Goal: Consume media (video, audio): Consume media (video, audio)

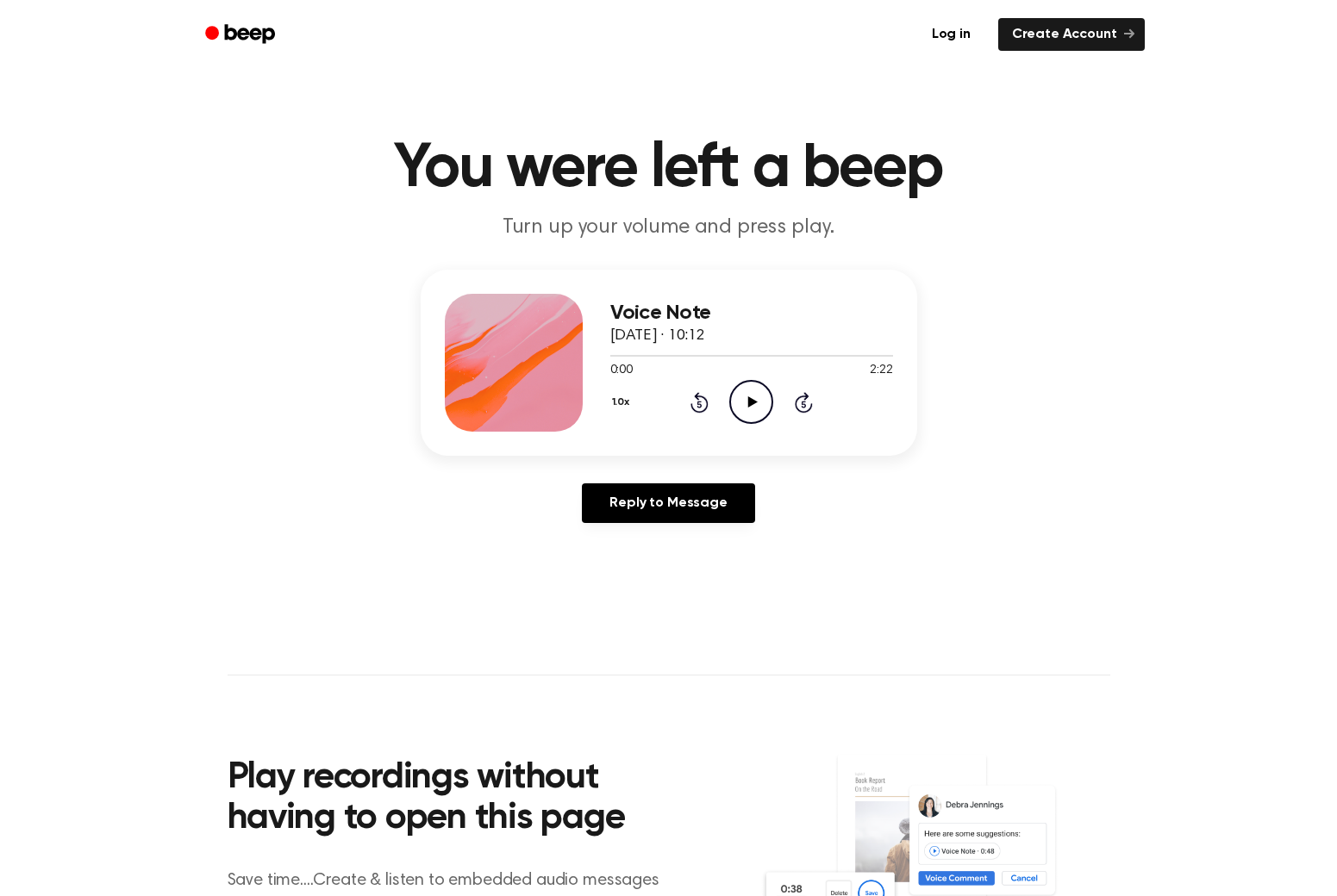
click at [758, 401] on icon "Play Audio" at bounding box center [751, 401] width 44 height 44
click at [758, 401] on icon "Pause Audio" at bounding box center [751, 401] width 44 height 44
click at [739, 384] on icon "Play Audio" at bounding box center [751, 401] width 44 height 44
click at [710, 356] on div at bounding box center [677, 356] width 134 height 2
click at [752, 399] on icon at bounding box center [751, 402] width 8 height 11
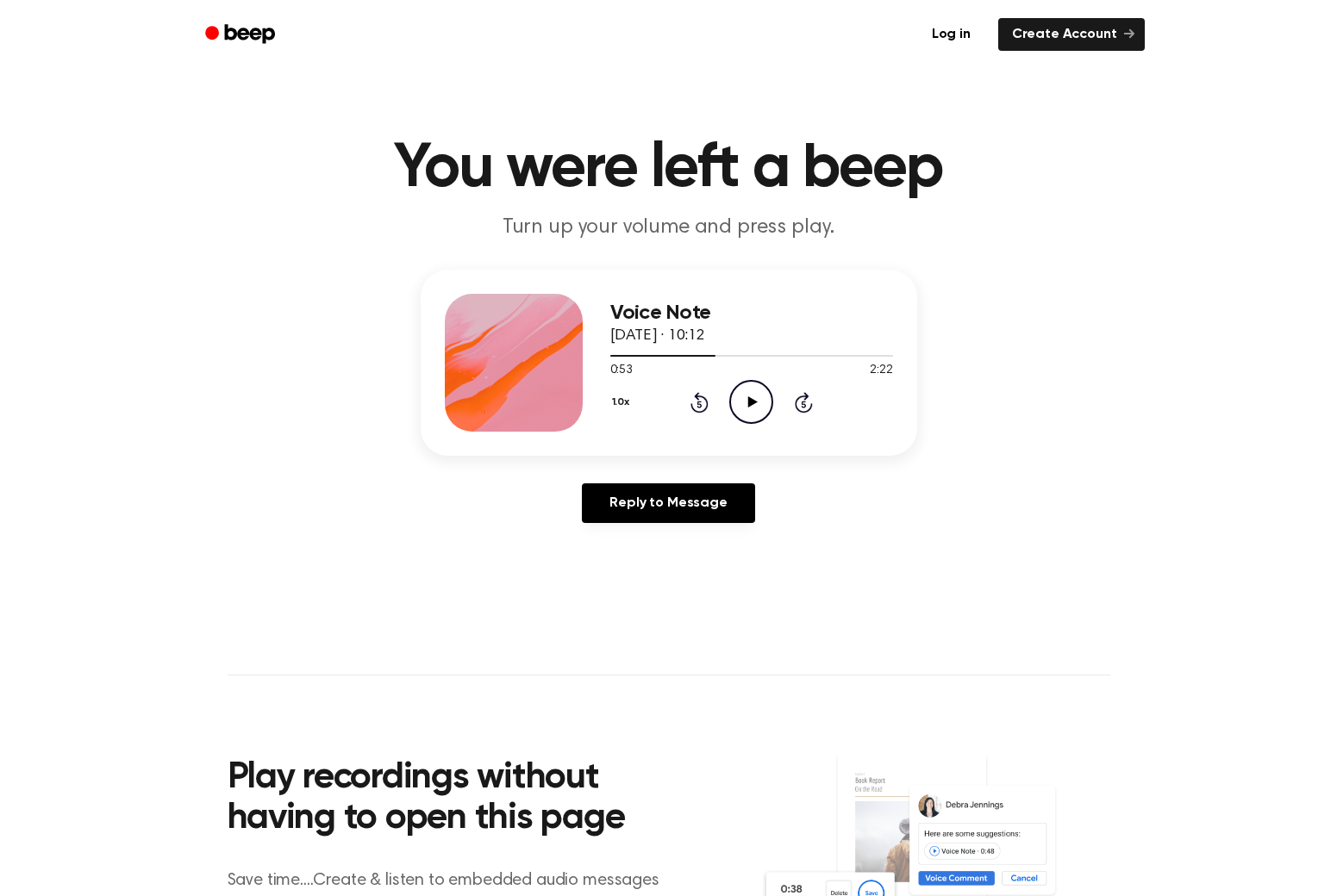
click at [768, 414] on icon "Play Audio" at bounding box center [751, 401] width 44 height 44
click at [761, 397] on icon "Pause Audio" at bounding box center [751, 401] width 44 height 44
click at [752, 409] on icon "Play Audio" at bounding box center [751, 401] width 44 height 44
click at [746, 400] on icon "Play Audio" at bounding box center [751, 401] width 44 height 44
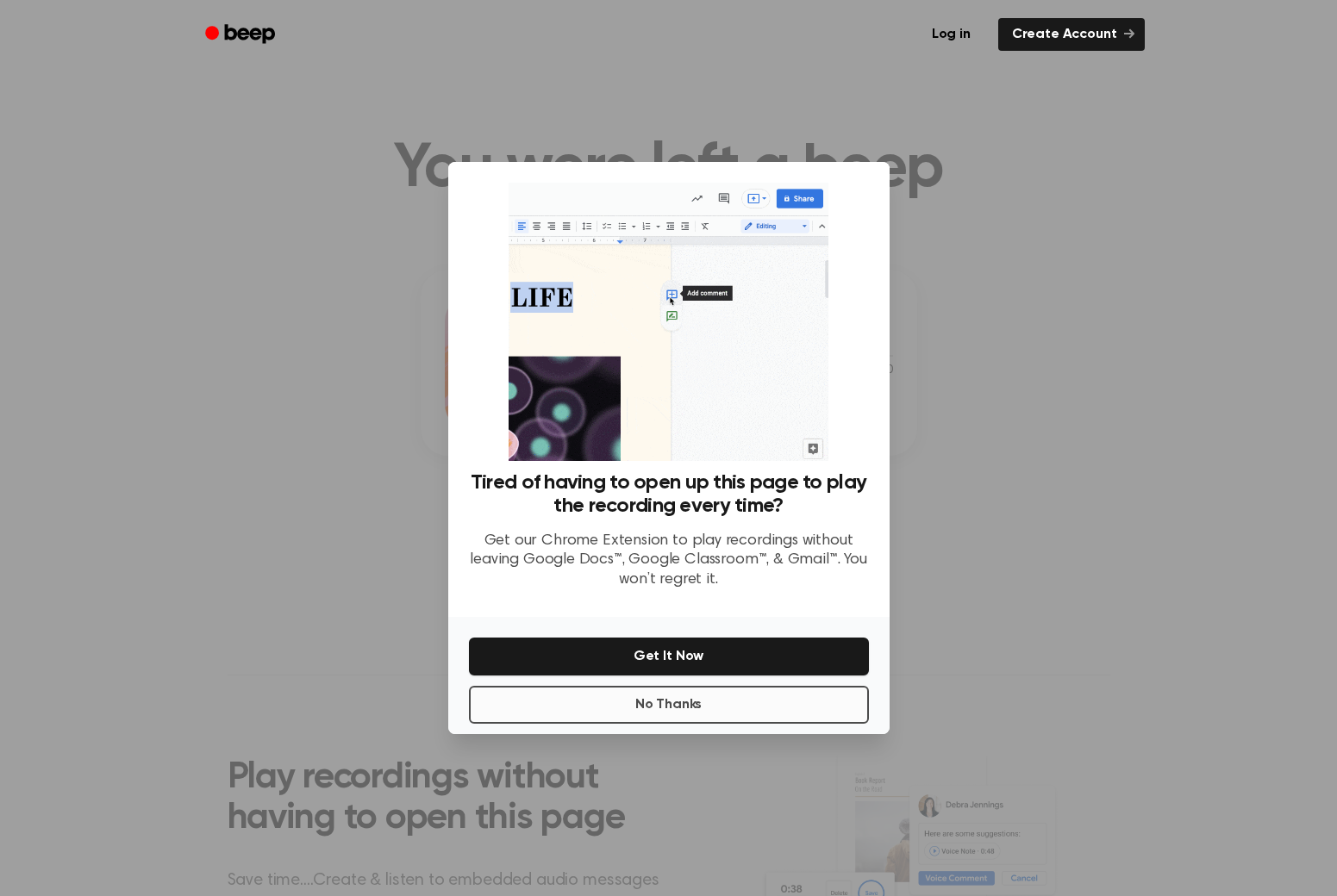
click at [681, 698] on button "No Thanks" at bounding box center [668, 705] width 400 height 38
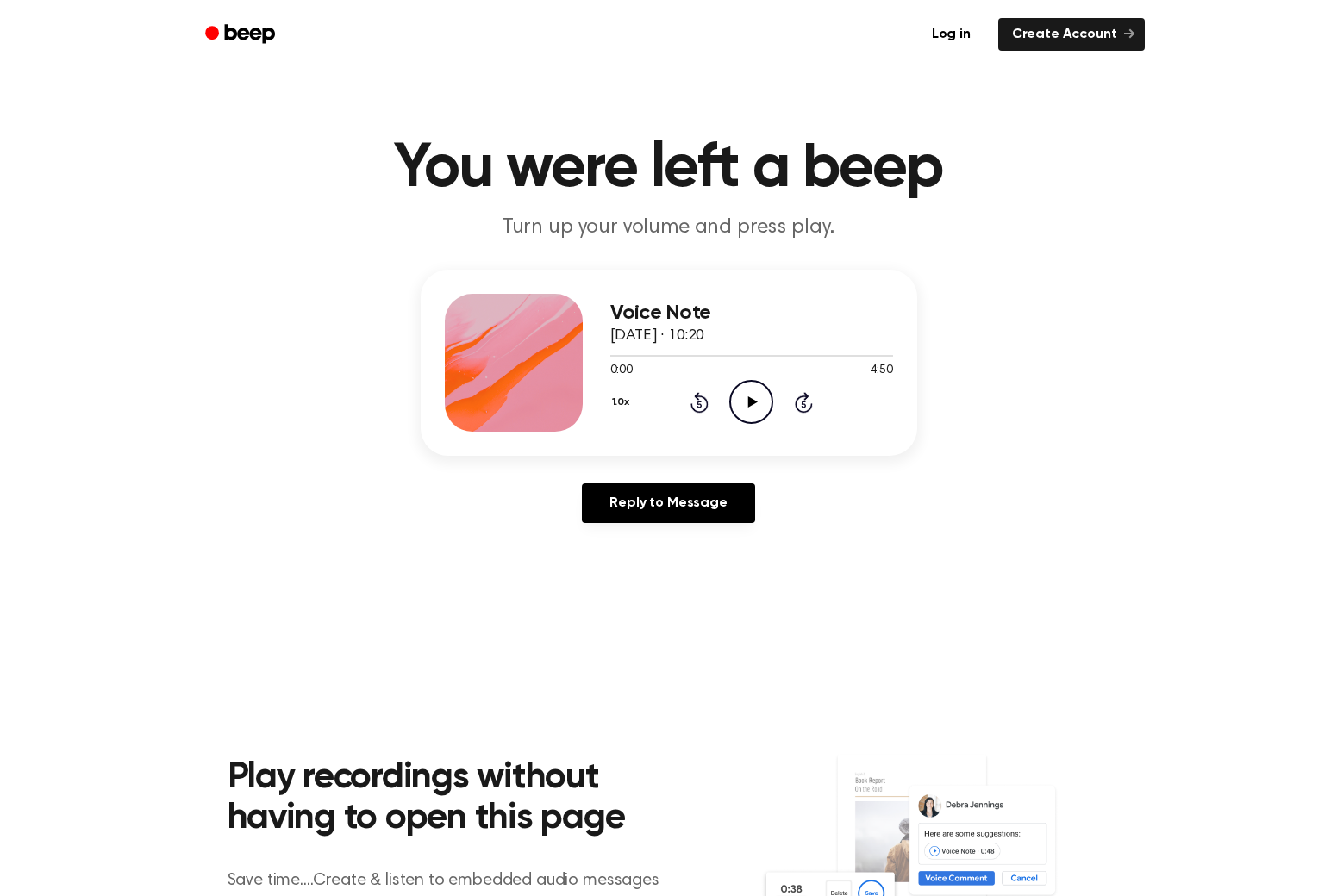
click at [766, 407] on icon "Play Audio" at bounding box center [751, 401] width 44 height 44
click at [746, 403] on icon "Pause Audio" at bounding box center [751, 401] width 44 height 44
click at [761, 401] on icon "Play Audio" at bounding box center [751, 401] width 44 height 44
click at [752, 411] on icon "Pause Audio" at bounding box center [751, 401] width 44 height 44
click at [754, 404] on icon at bounding box center [752, 402] width 10 height 11
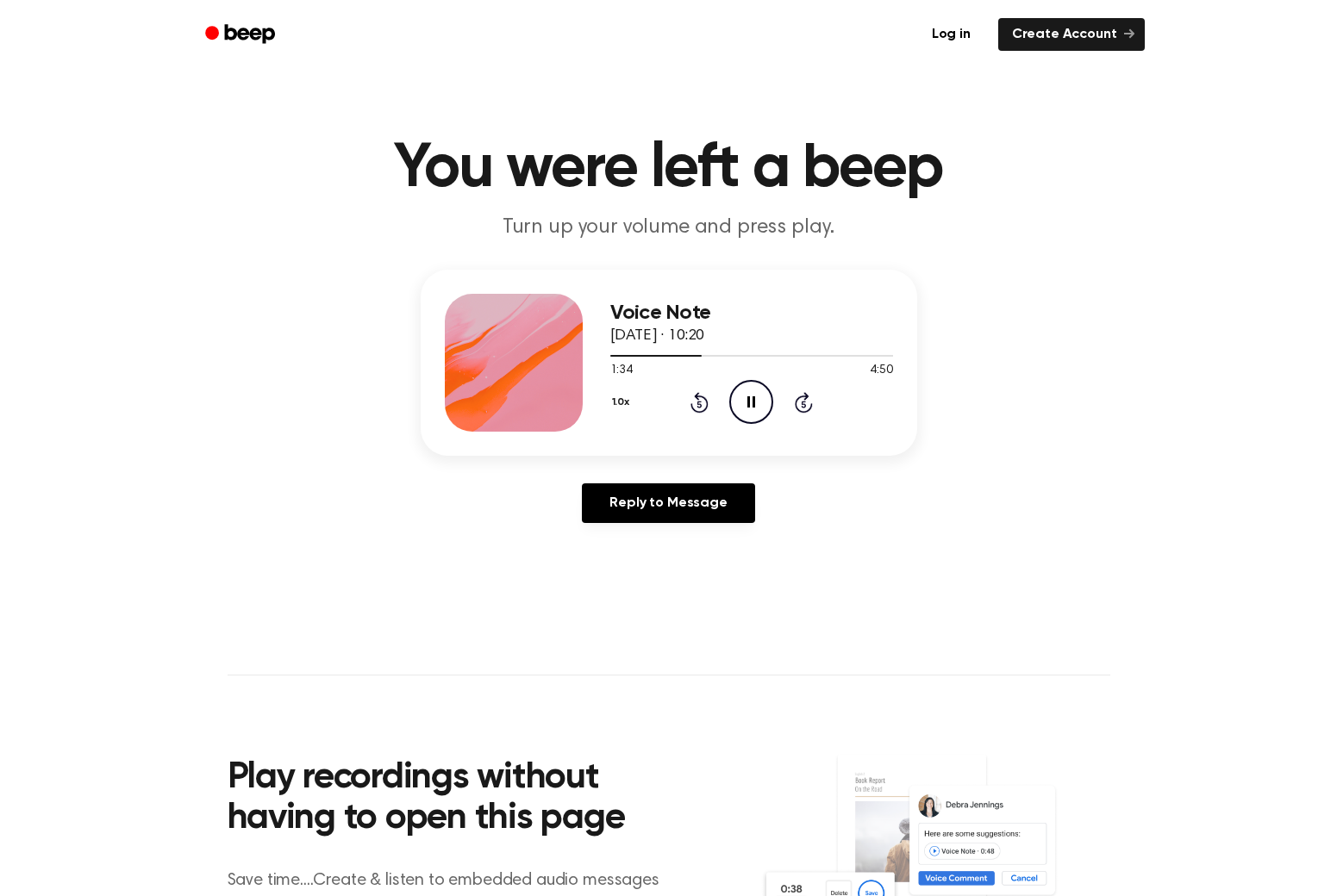
click at [753, 410] on icon "Pause Audio" at bounding box center [751, 401] width 44 height 44
click at [752, 408] on icon "Play Audio" at bounding box center [751, 401] width 44 height 44
click at [756, 399] on icon "Pause Audio" at bounding box center [751, 401] width 44 height 44
click at [755, 408] on icon "Play Audio" at bounding box center [751, 401] width 44 height 44
click at [755, 408] on icon at bounding box center [751, 402] width 8 height 11
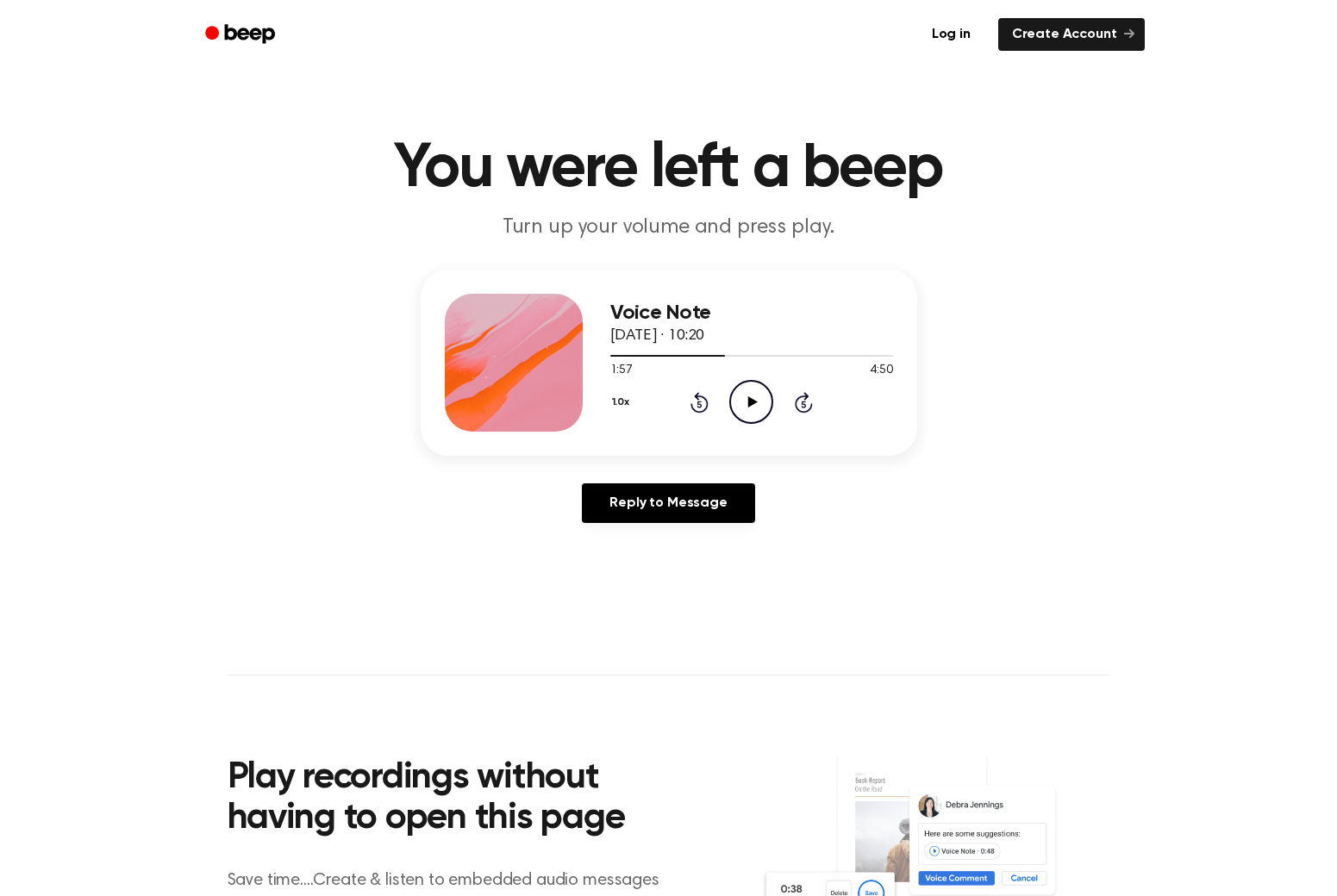
click at [745, 410] on icon "Play Audio" at bounding box center [751, 401] width 44 height 44
click at [756, 416] on icon "Pause Audio" at bounding box center [751, 401] width 44 height 44
click at [763, 412] on icon "Play Audio" at bounding box center [751, 401] width 44 height 44
click at [763, 412] on icon "Pause Audio" at bounding box center [751, 401] width 44 height 44
click at [760, 403] on icon "Play Audio" at bounding box center [751, 401] width 44 height 44
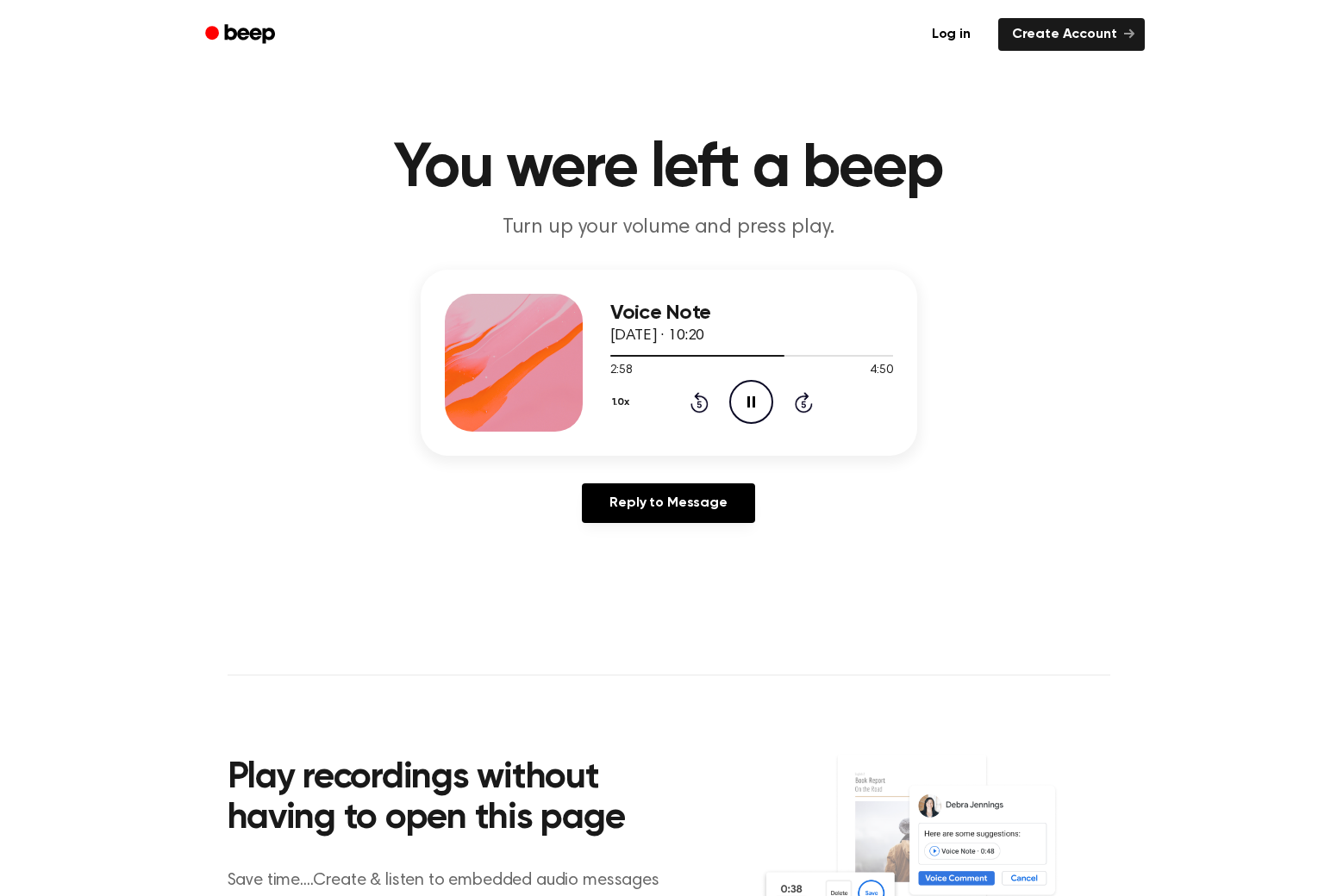
click at [758, 401] on icon "Pause Audio" at bounding box center [751, 401] width 44 height 44
click at [749, 408] on icon "Play Audio" at bounding box center [751, 401] width 44 height 44
click at [749, 408] on icon at bounding box center [751, 402] width 8 height 11
click at [819, 352] on div at bounding box center [752, 355] width 283 height 13
click at [749, 406] on icon at bounding box center [752, 402] width 10 height 11
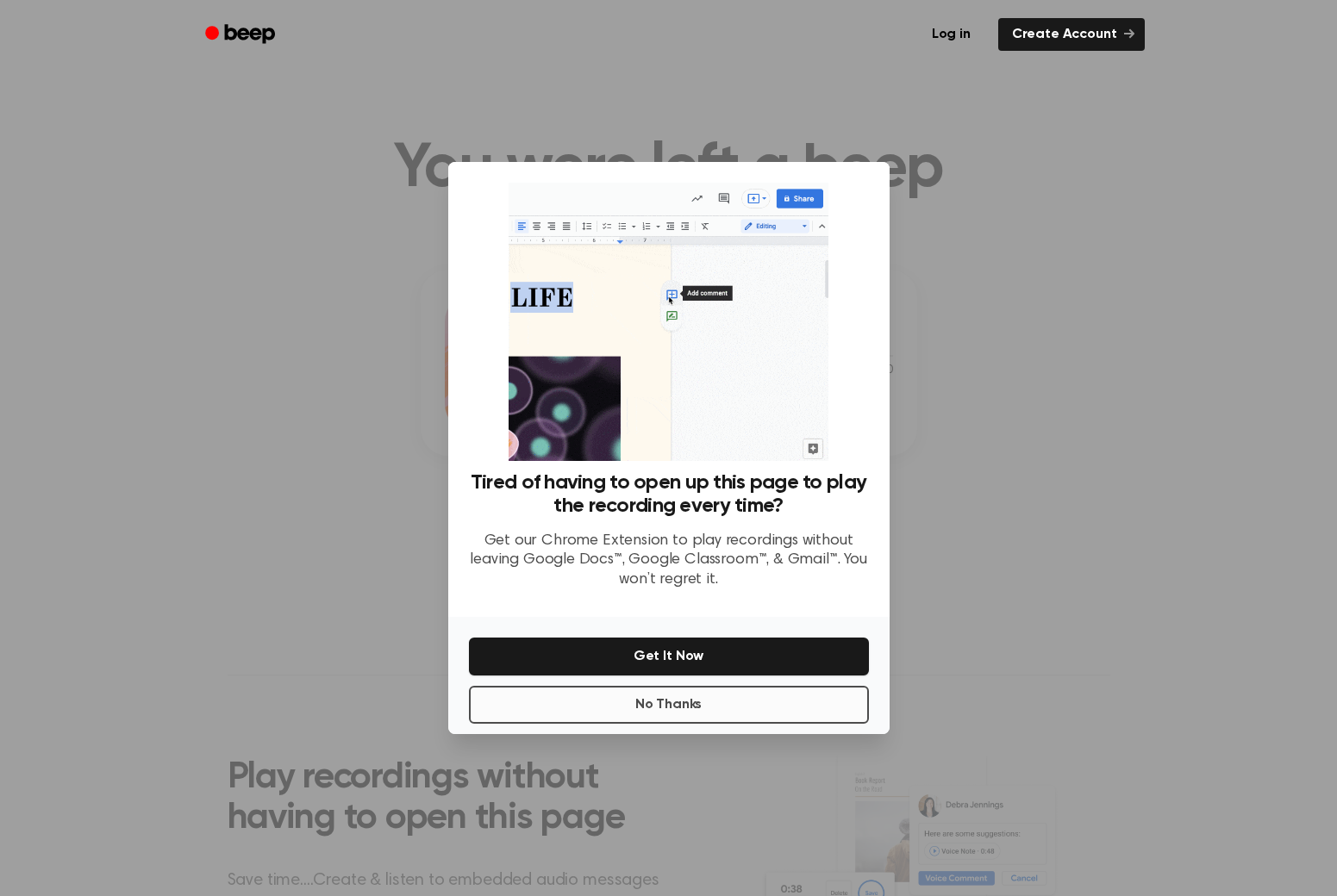
click at [732, 715] on button "No Thanks" at bounding box center [668, 705] width 400 height 38
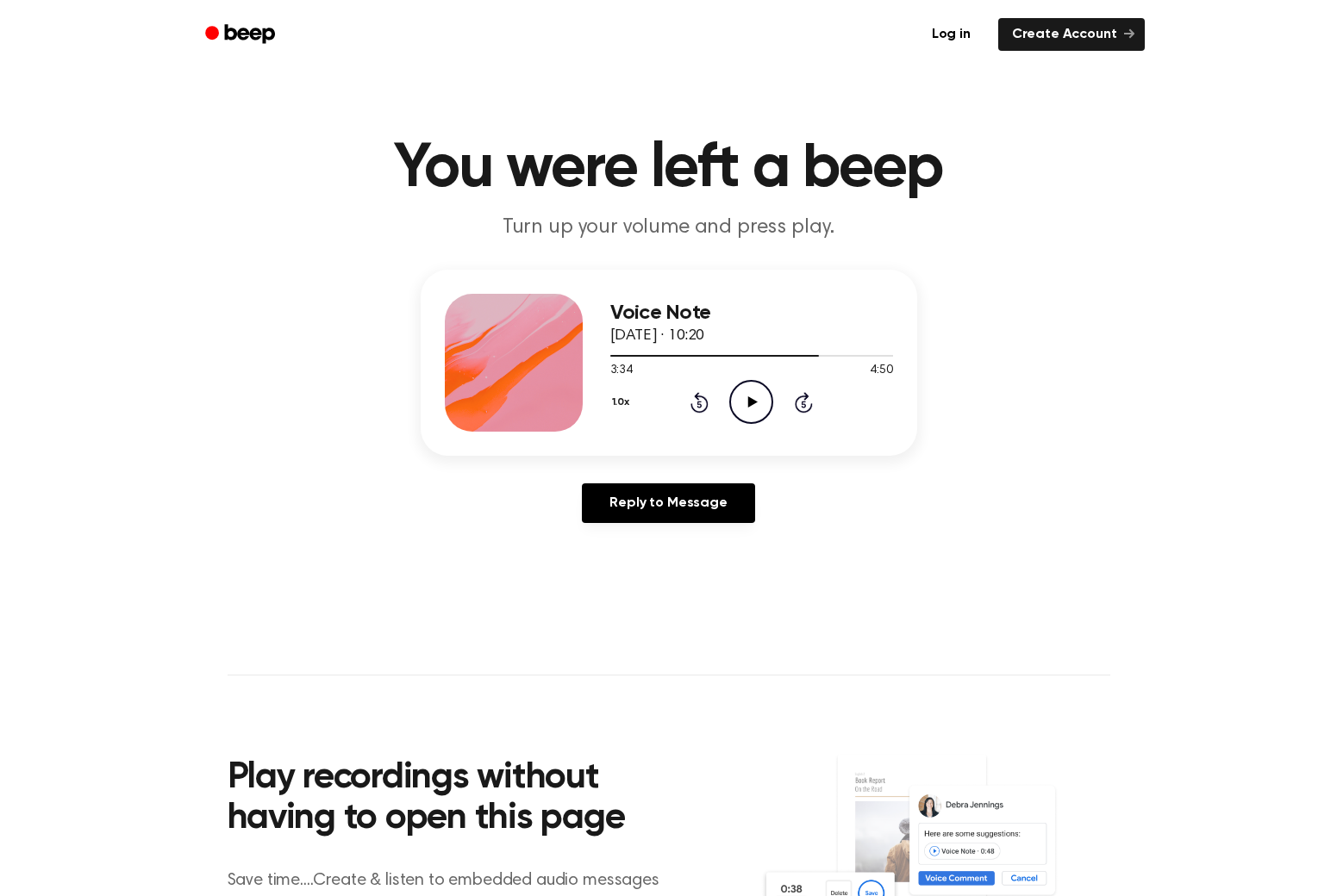
click at [758, 416] on icon "Play Audio" at bounding box center [751, 401] width 44 height 44
click at [747, 404] on icon at bounding box center [751, 402] width 8 height 11
click at [769, 397] on icon "Play Audio" at bounding box center [751, 401] width 44 height 44
click at [765, 399] on icon "Pause Audio" at bounding box center [751, 401] width 44 height 44
click at [754, 397] on icon "Play Audio" at bounding box center [751, 401] width 44 height 44
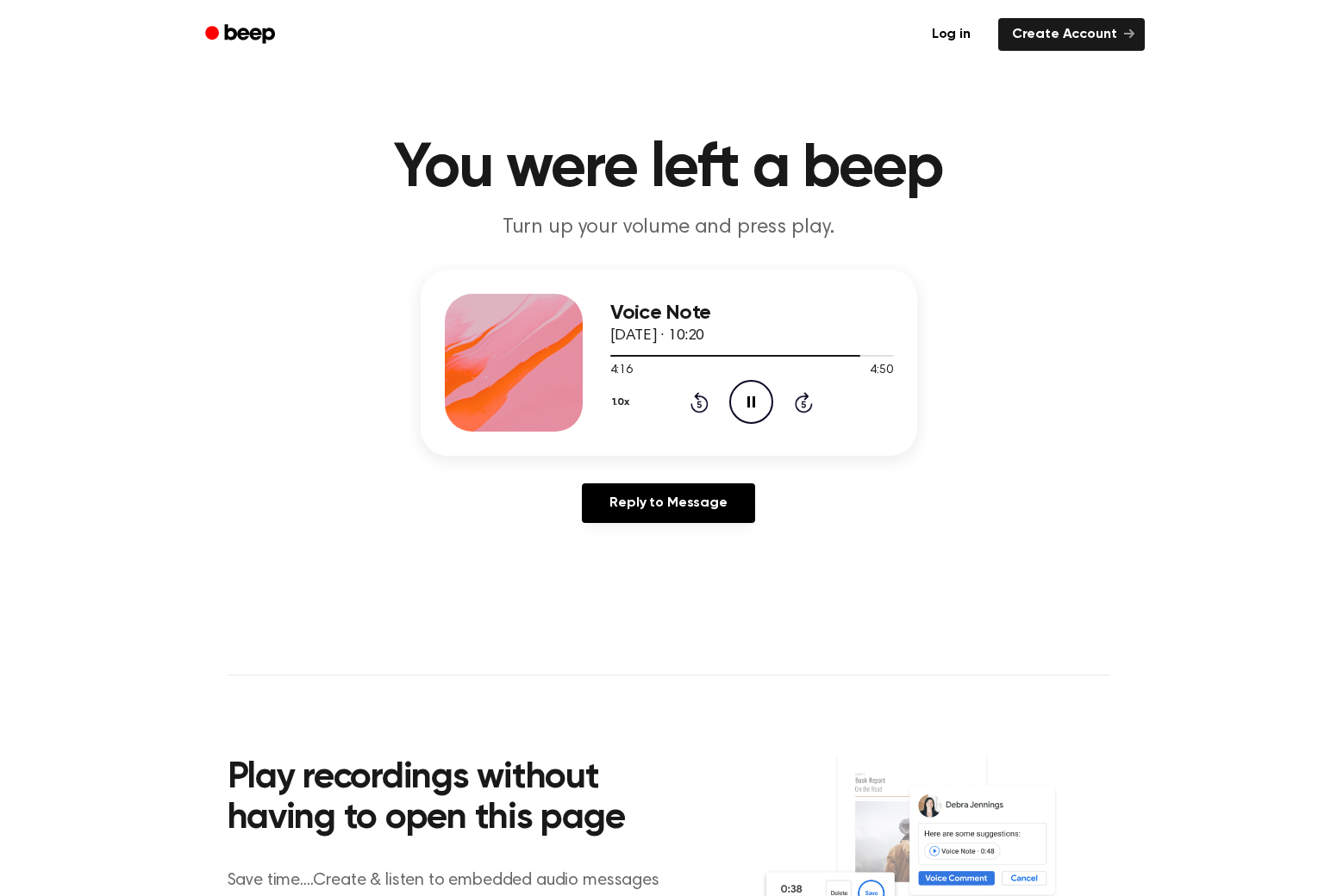
click at [754, 397] on icon "Pause Audio" at bounding box center [751, 401] width 44 height 44
click at [761, 407] on icon "Play Audio" at bounding box center [751, 401] width 44 height 44
